Goal: Task Accomplishment & Management: Use online tool/utility

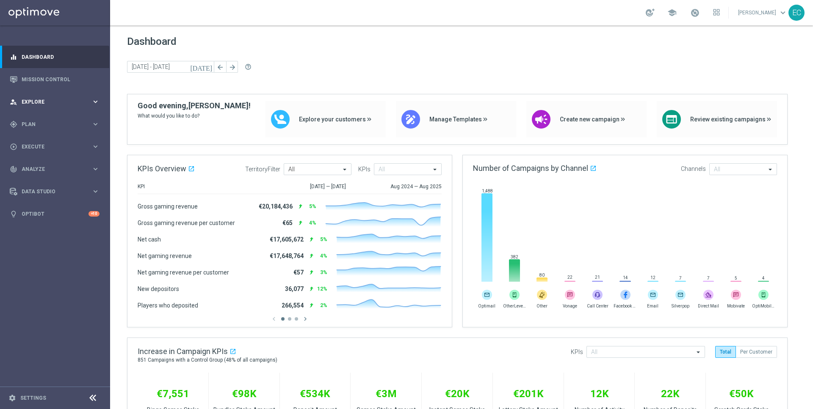
click at [50, 97] on div "person_search Explore keyboard_arrow_right" at bounding box center [54, 102] width 109 height 22
click at [69, 217] on div "gps_fixed Plan keyboard_arrow_right" at bounding box center [54, 226] width 109 height 22
click at [55, 168] on span "Templates" at bounding box center [52, 167] width 61 height 5
click at [50, 177] on link "Optimail" at bounding box center [57, 180] width 62 height 7
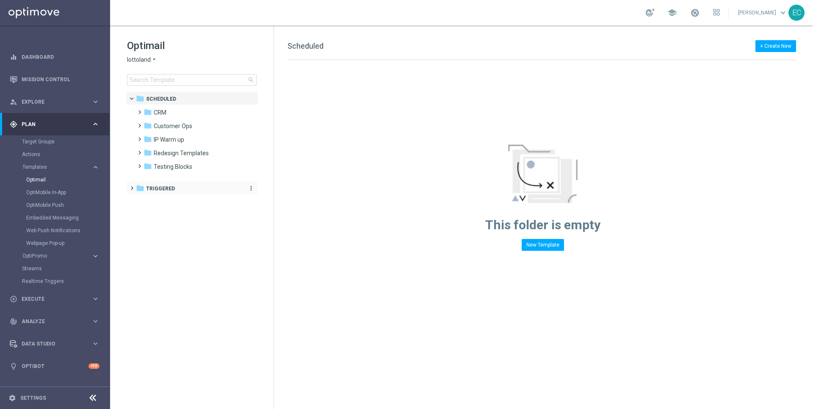
click at [180, 190] on div "folder Triggered" at bounding box center [188, 189] width 104 height 10
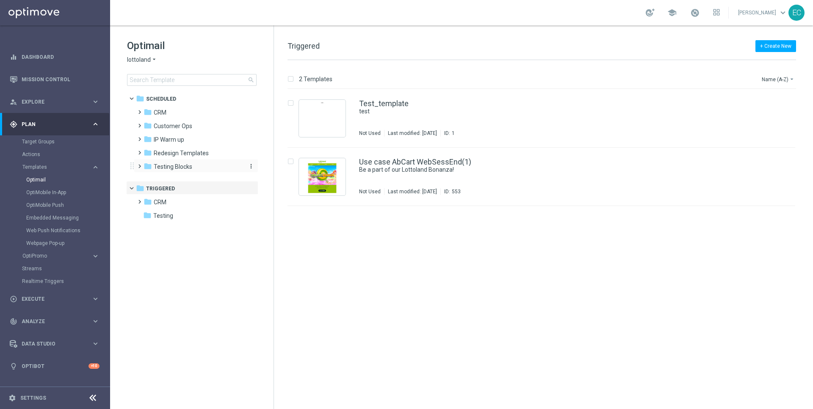
click at [179, 168] on span "Testing Blocks" at bounding box center [173, 167] width 39 height 8
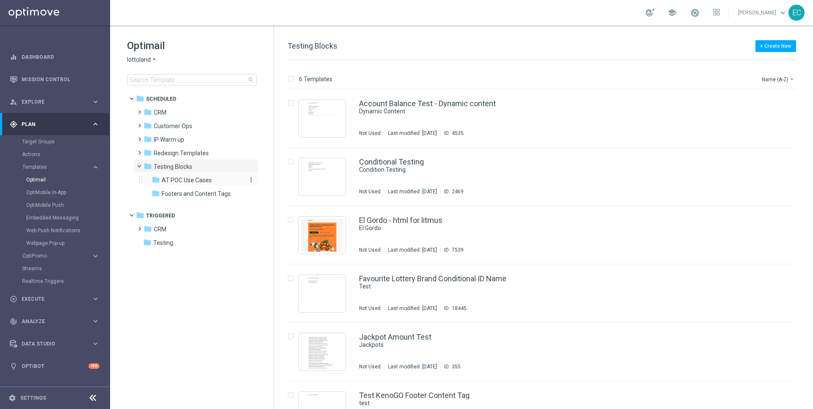
click at [200, 182] on span "AT POC Use Cases" at bounding box center [187, 181] width 50 height 8
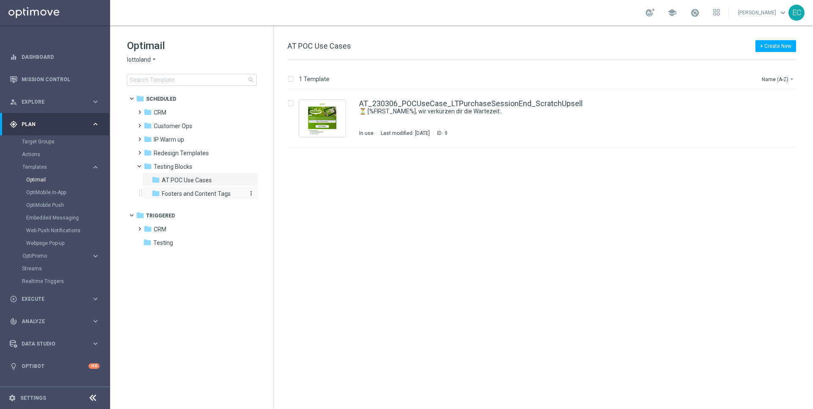
click at [229, 196] on div "folder Footers and Content Tags" at bounding box center [197, 194] width 90 height 10
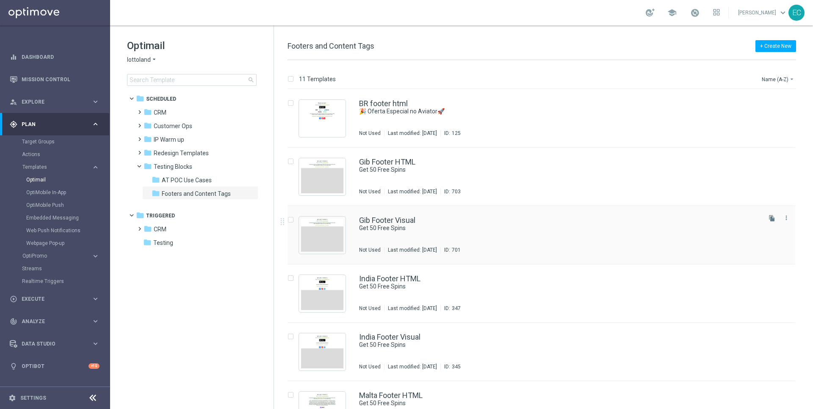
scroll to position [323, 0]
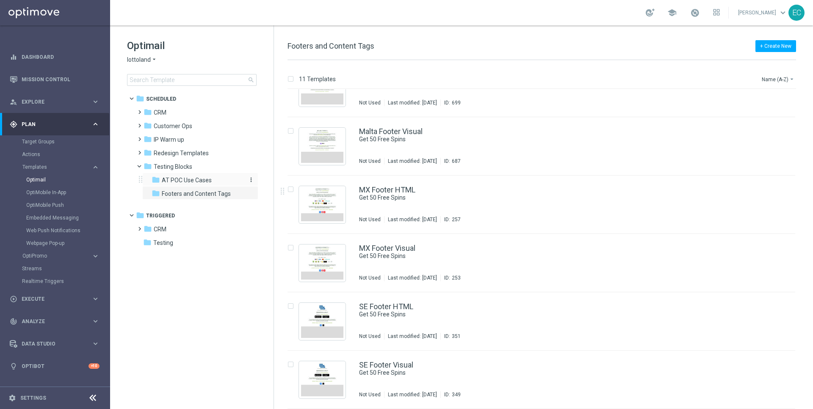
click at [189, 180] on span "AT POC Use Cases" at bounding box center [187, 181] width 50 height 8
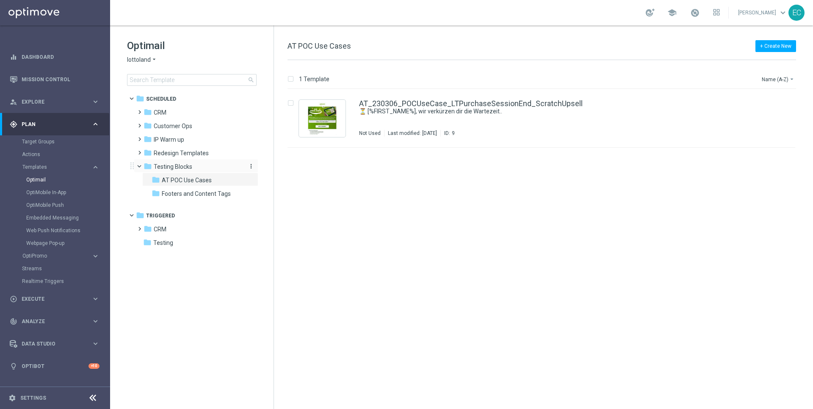
click at [200, 167] on div "folder Testing Blocks" at bounding box center [192, 167] width 97 height 10
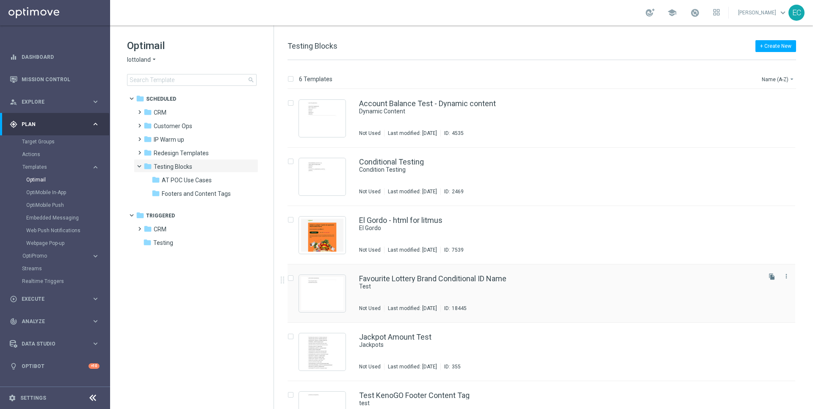
scroll to position [30, 0]
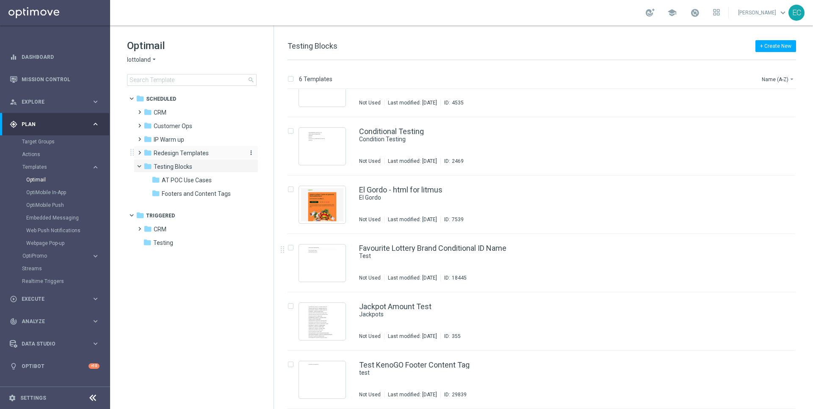
click at [190, 157] on div "folder Redesign Templates" at bounding box center [192, 154] width 97 height 10
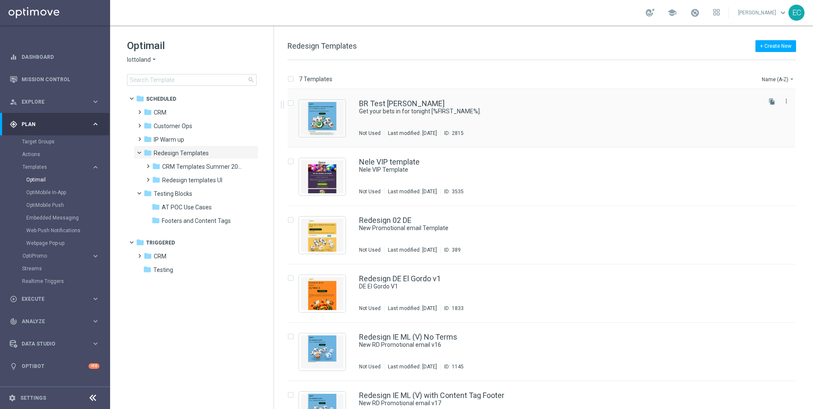
scroll to position [89, 0]
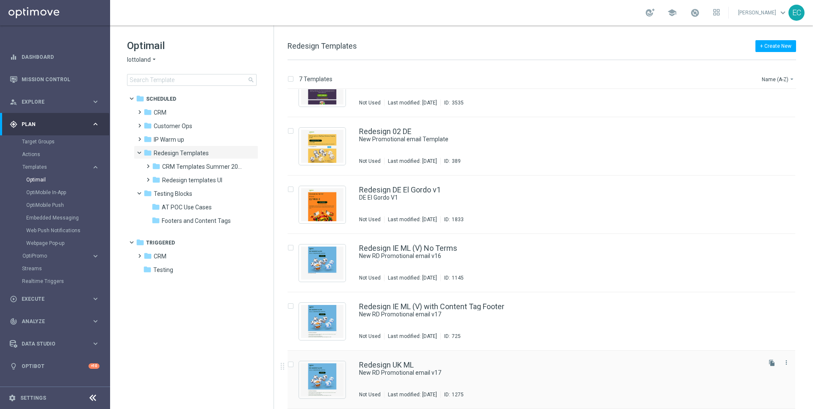
click at [534, 356] on div "Redesign UK ML New RD Promotional email v17 Not Used Last modified: [DATE] ID: …" at bounding box center [541, 380] width 508 height 58
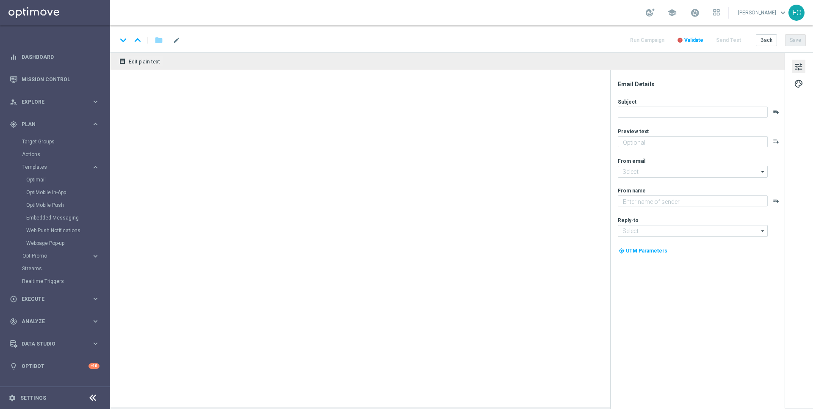
type textarea "Doesn't it look great?"
type input "[EMAIL_ADDRESS][DOMAIN_NAME]"
type textarea "Lottoland"
type input "[EMAIL_ADDRESS][DOMAIN_NAME]"
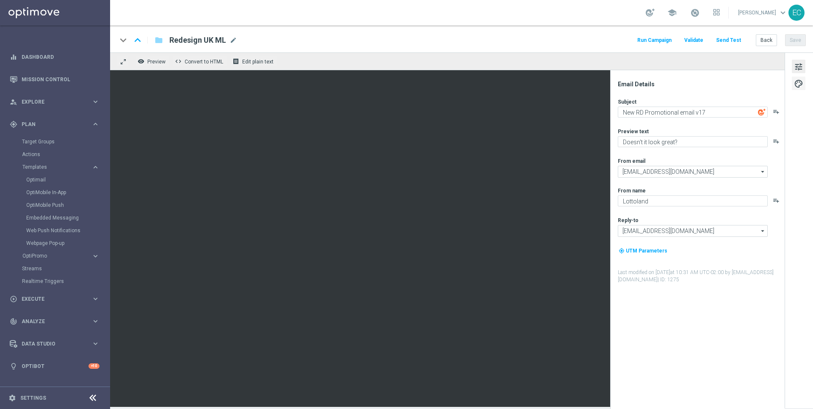
click at [800, 85] on span "palette" at bounding box center [798, 83] width 9 height 11
click at [798, 86] on span "palette" at bounding box center [798, 83] width 9 height 11
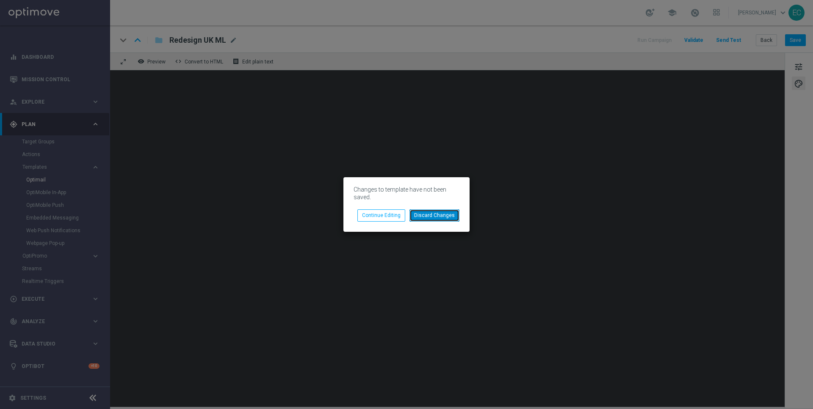
click at [429, 213] on button "Discard Changes" at bounding box center [434, 216] width 50 height 12
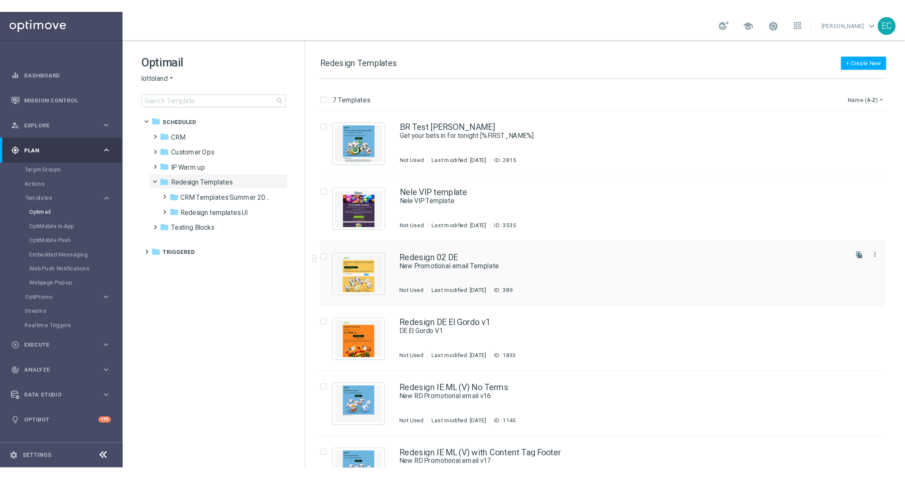
scroll to position [89, 0]
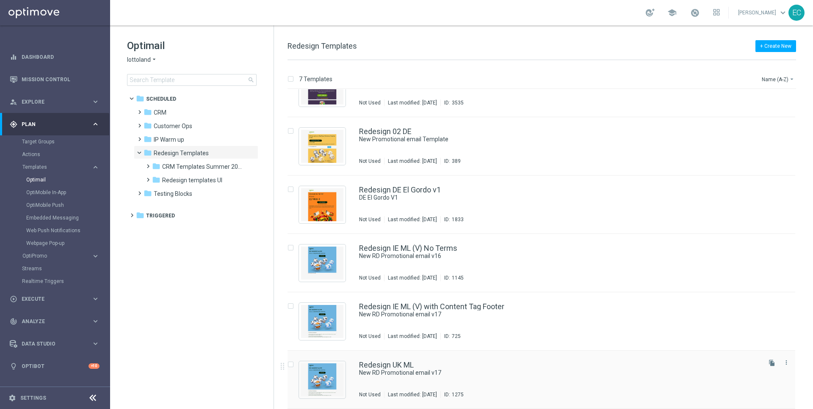
click at [421, 362] on div "Redesign UK ML" at bounding box center [559, 366] width 400 height 8
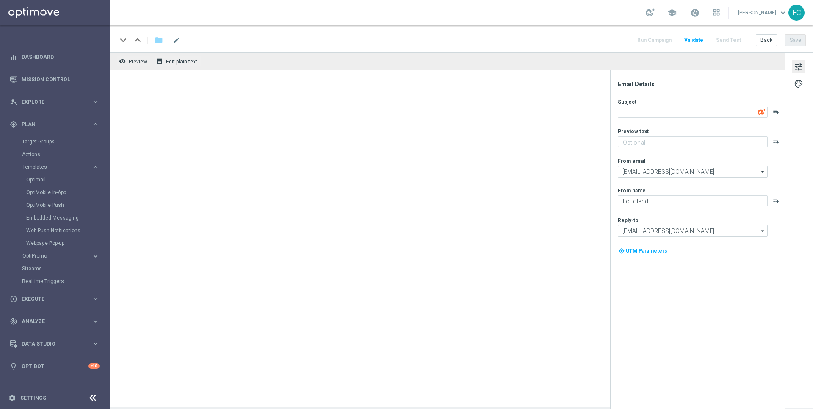
type textarea "New RD Promotional email v17"
type textarea "Doesn't it look great?"
type input "[EMAIL_ADDRESS][DOMAIN_NAME]"
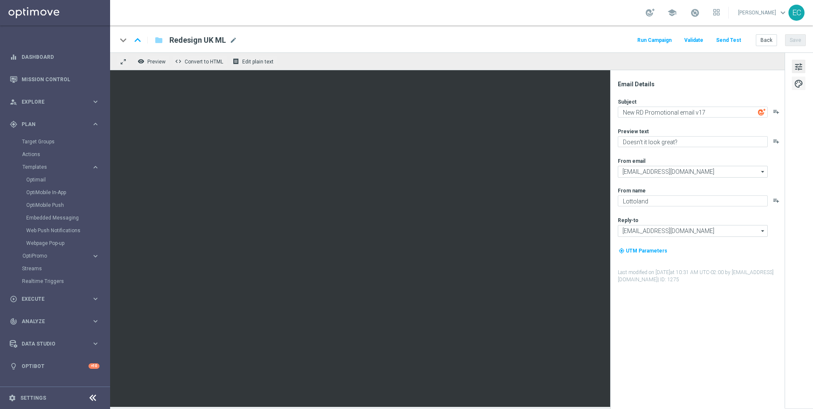
click at [802, 83] on span "palette" at bounding box center [798, 83] width 9 height 11
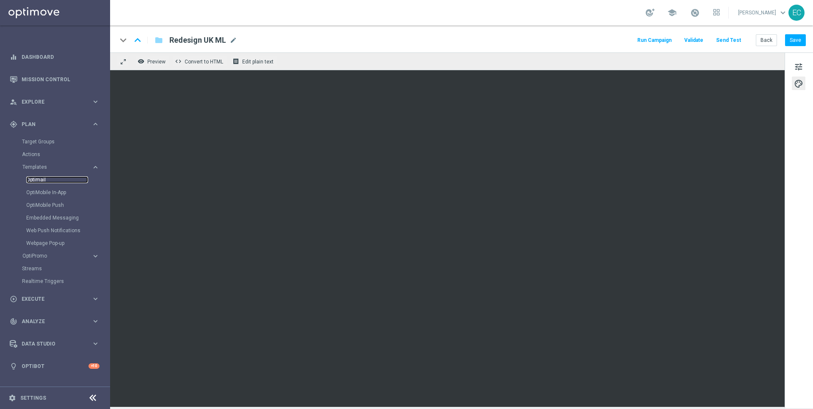
click at [41, 181] on link "Optimail" at bounding box center [57, 180] width 62 height 7
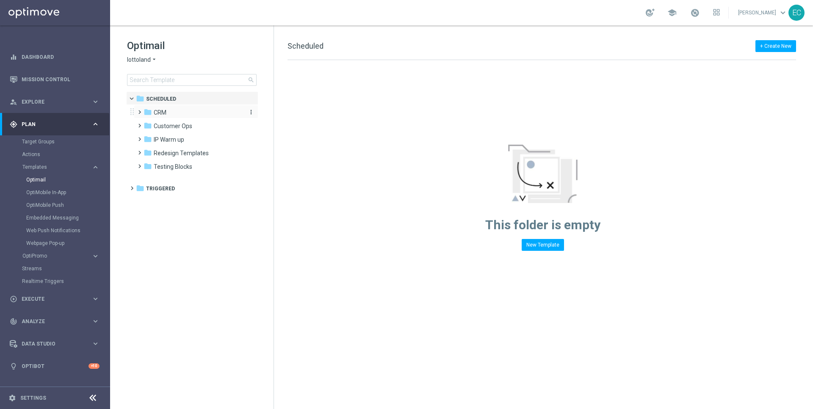
click at [160, 114] on span "CRM" at bounding box center [160, 113] width 13 height 8
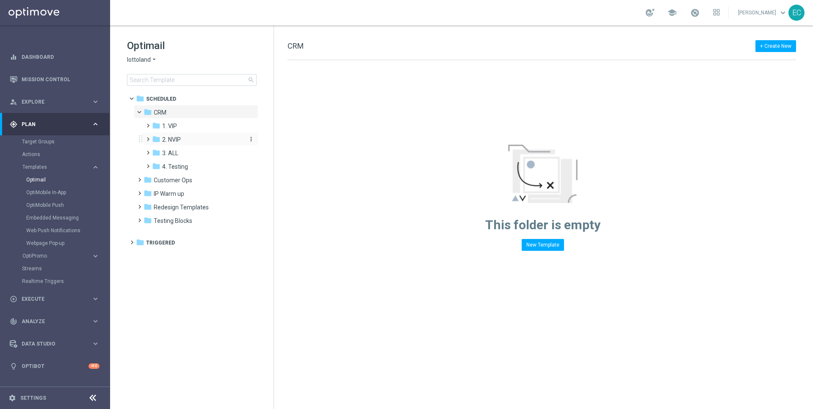
click at [177, 140] on span "2. NVIP" at bounding box center [171, 140] width 19 height 8
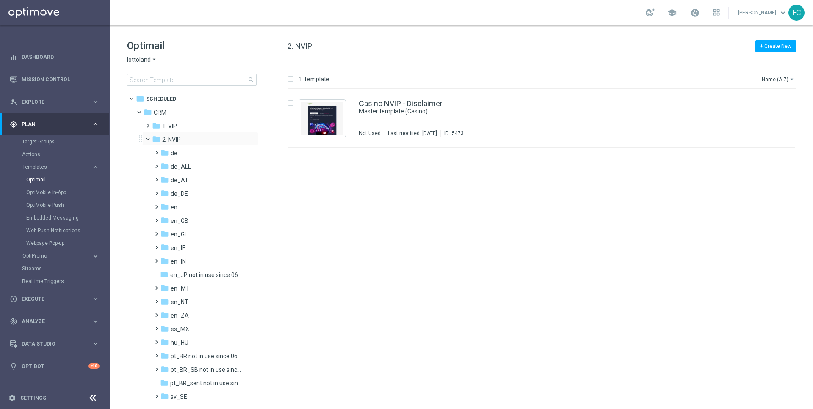
click at [150, 138] on span at bounding box center [151, 137] width 3 height 4
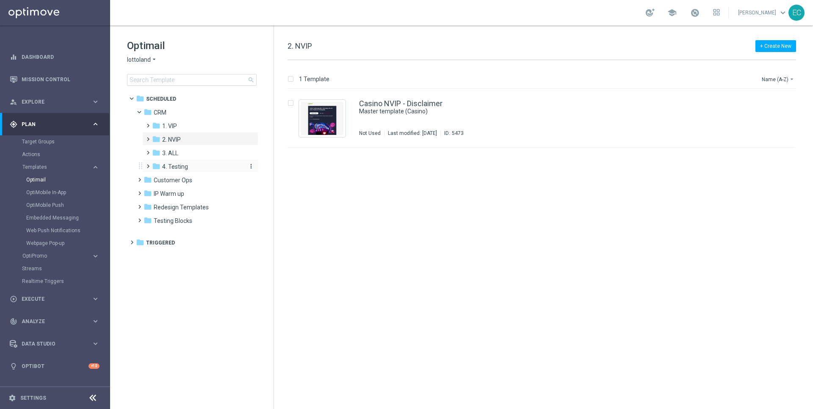
click at [175, 170] on div "folder 4. Testing" at bounding box center [197, 167] width 90 height 10
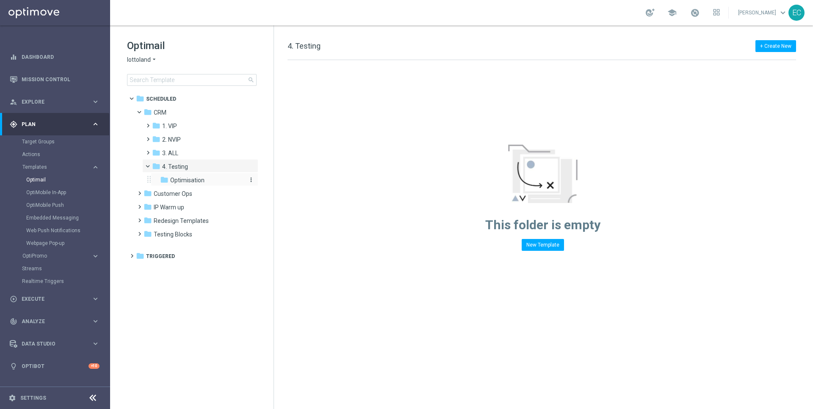
click at [201, 182] on span "Optimisation" at bounding box center [187, 181] width 34 height 8
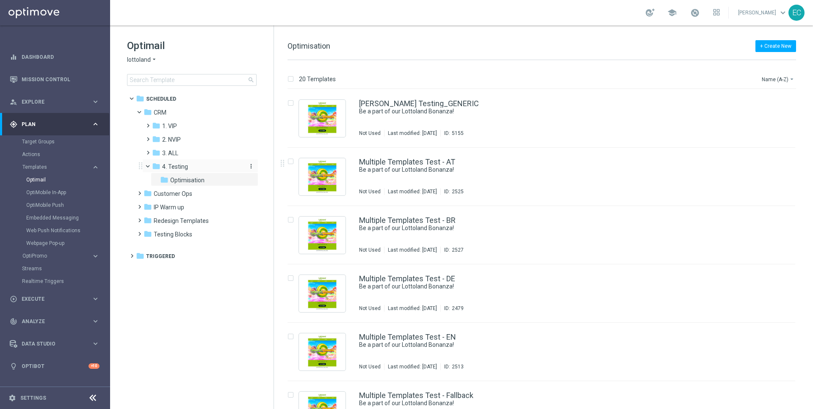
click at [202, 169] on div "folder 4. Testing" at bounding box center [197, 167] width 90 height 10
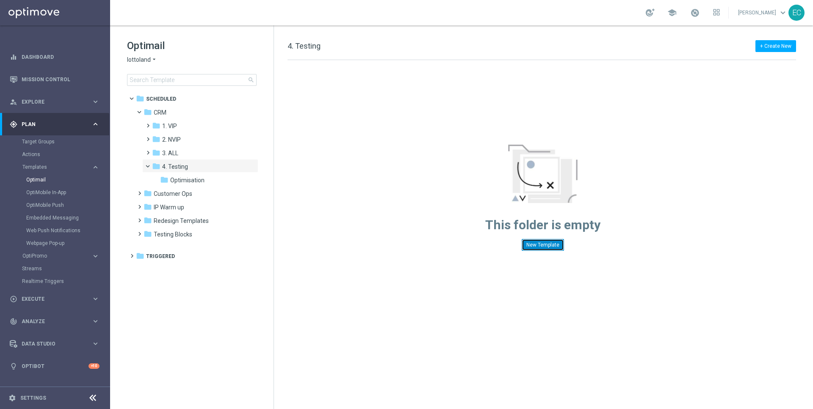
click at [545, 246] on button "New Template" at bounding box center [543, 245] width 42 height 12
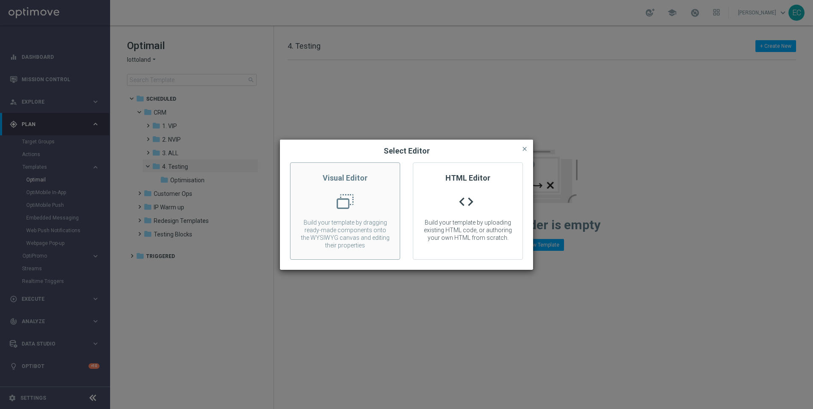
click at [386, 221] on p "Build your template by dragging ready-made components onto the WYSIWYG canvas a…" at bounding box center [344, 234] width 109 height 30
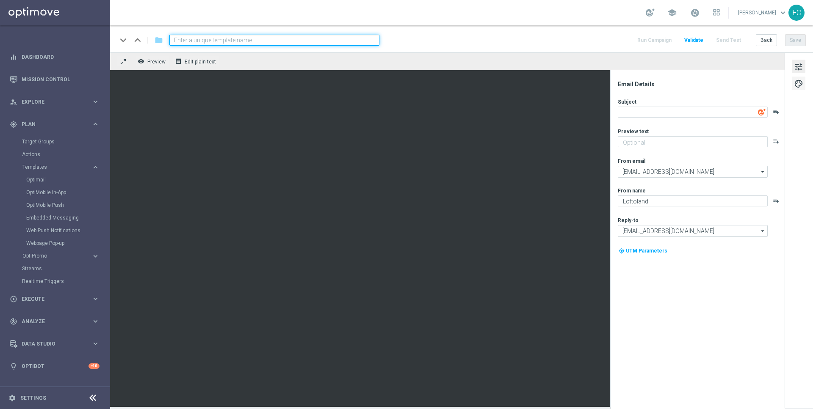
click at [794, 83] on span "palette" at bounding box center [798, 83] width 9 height 11
